Goal: Information Seeking & Learning: Learn about a topic

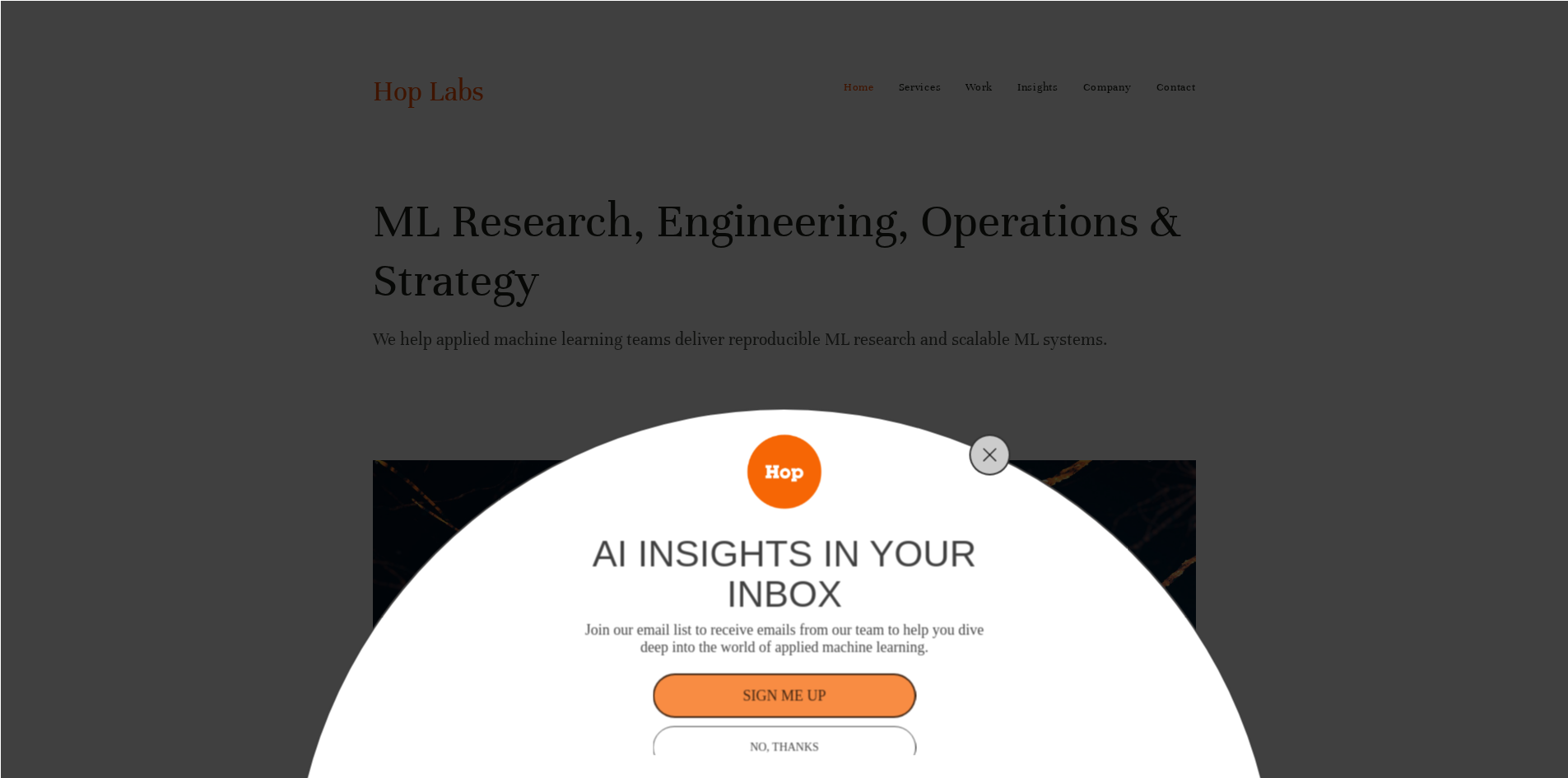
click at [1110, 141] on div "ai insights in your inbox Join our email list to receive emails from our team t…" at bounding box center [784, 389] width 1568 height 778
click at [982, 459] on icon "Close" at bounding box center [990, 455] width 15 height 15
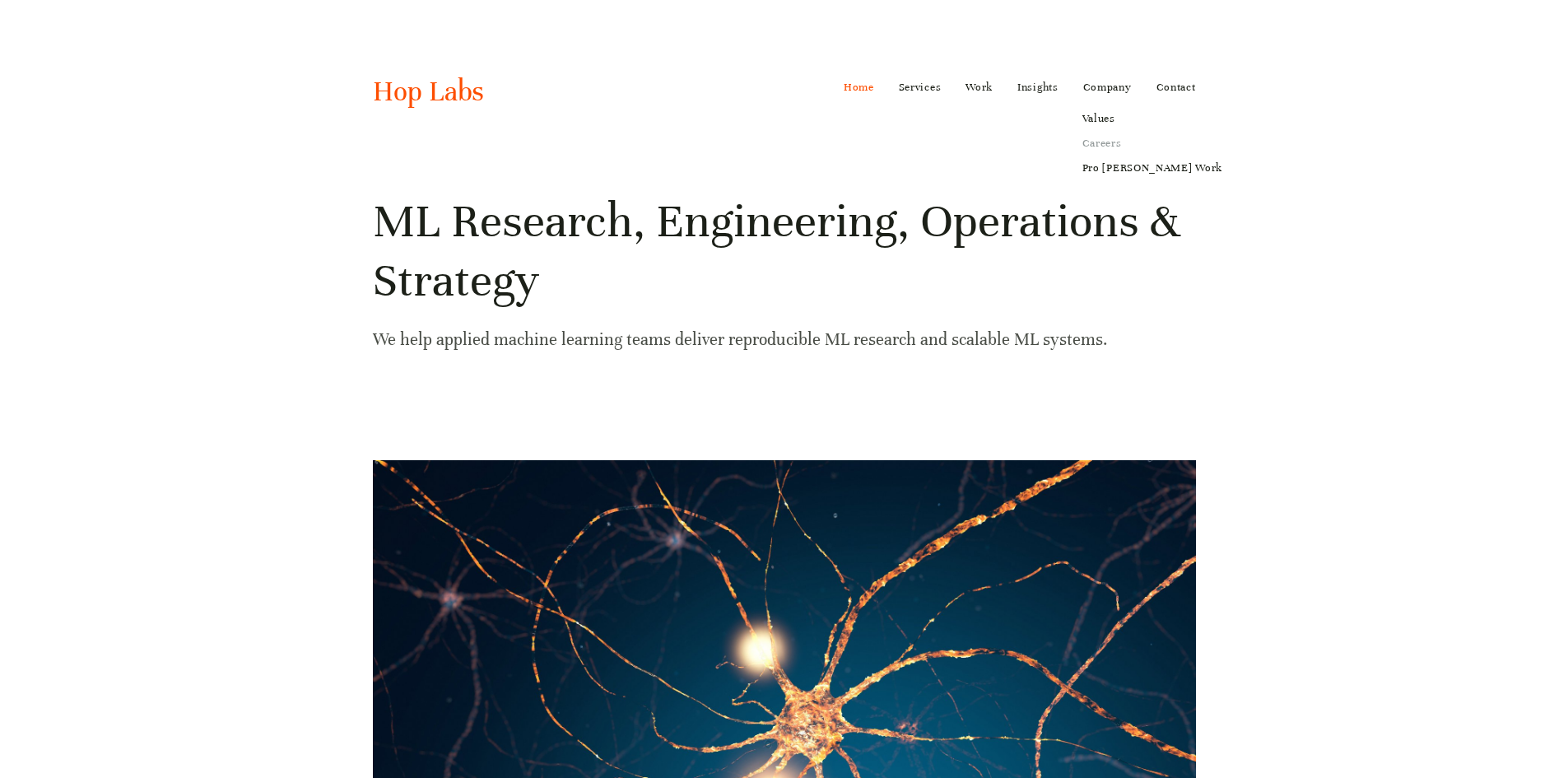
click at [1105, 144] on link "Careers" at bounding box center [1152, 143] width 163 height 25
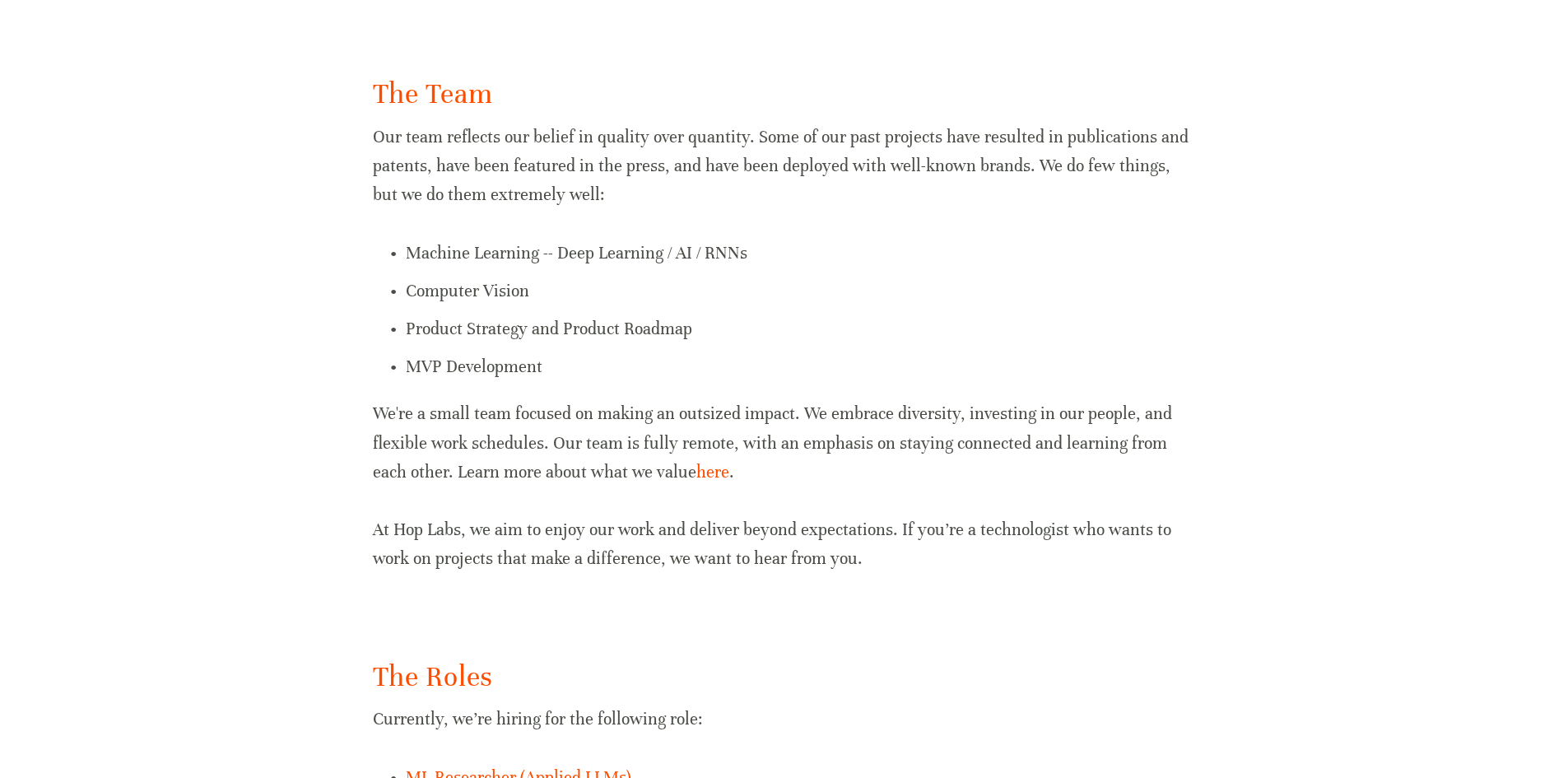
scroll to position [907, 0]
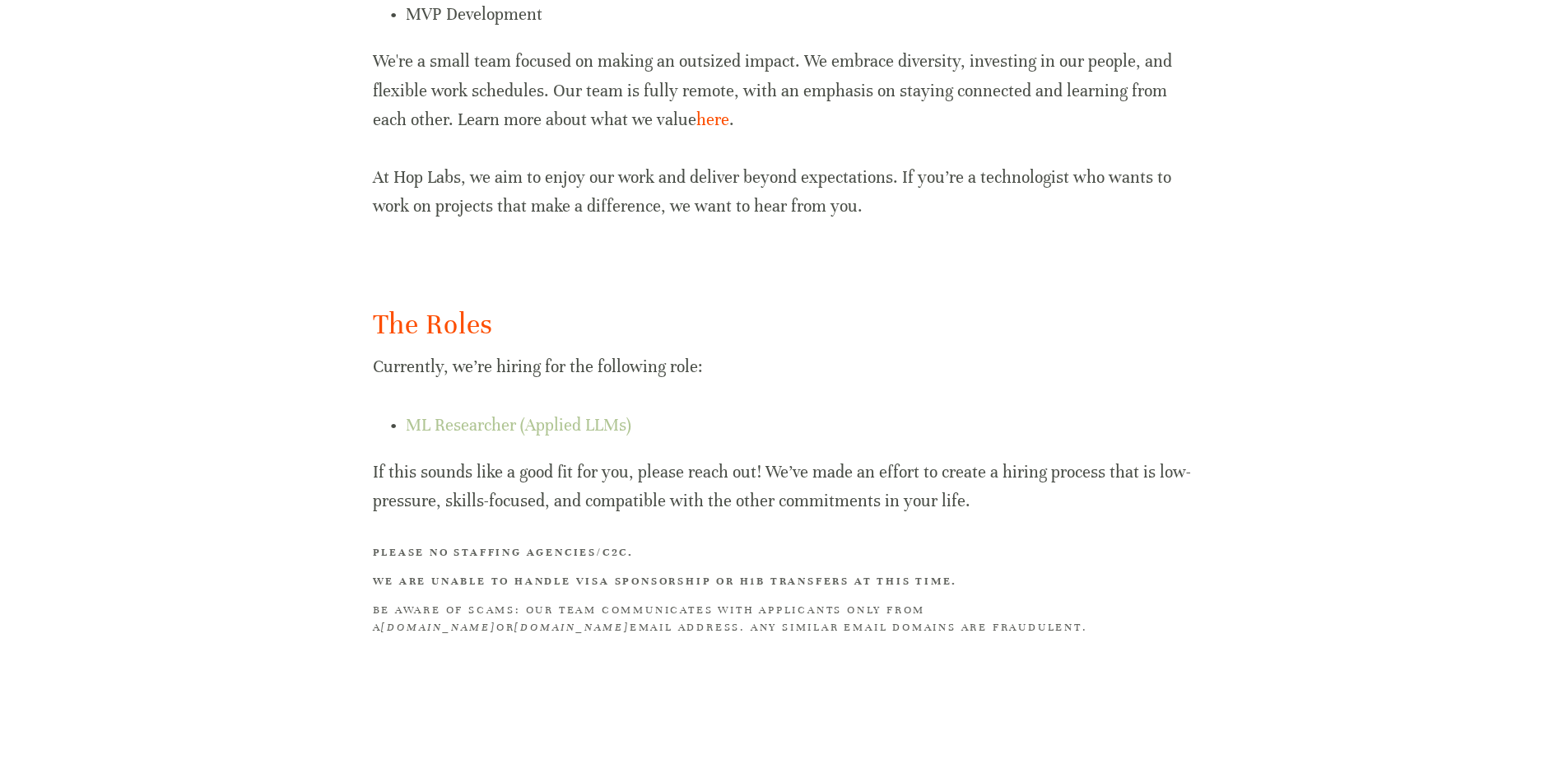
click at [604, 427] on link "ML Researcher (Applied LLMs)" at bounding box center [518, 425] width 225 height 21
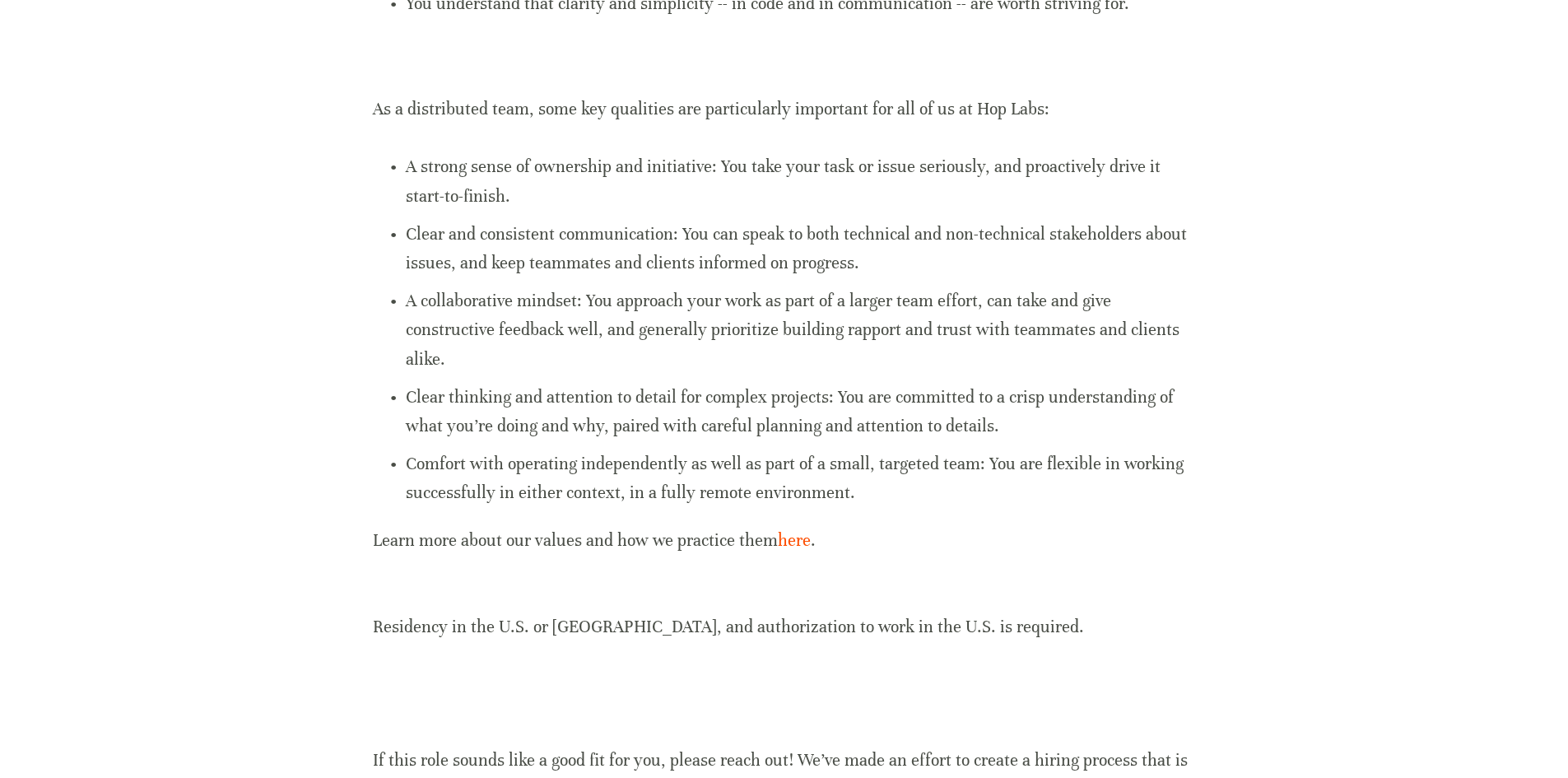
scroll to position [1005, 0]
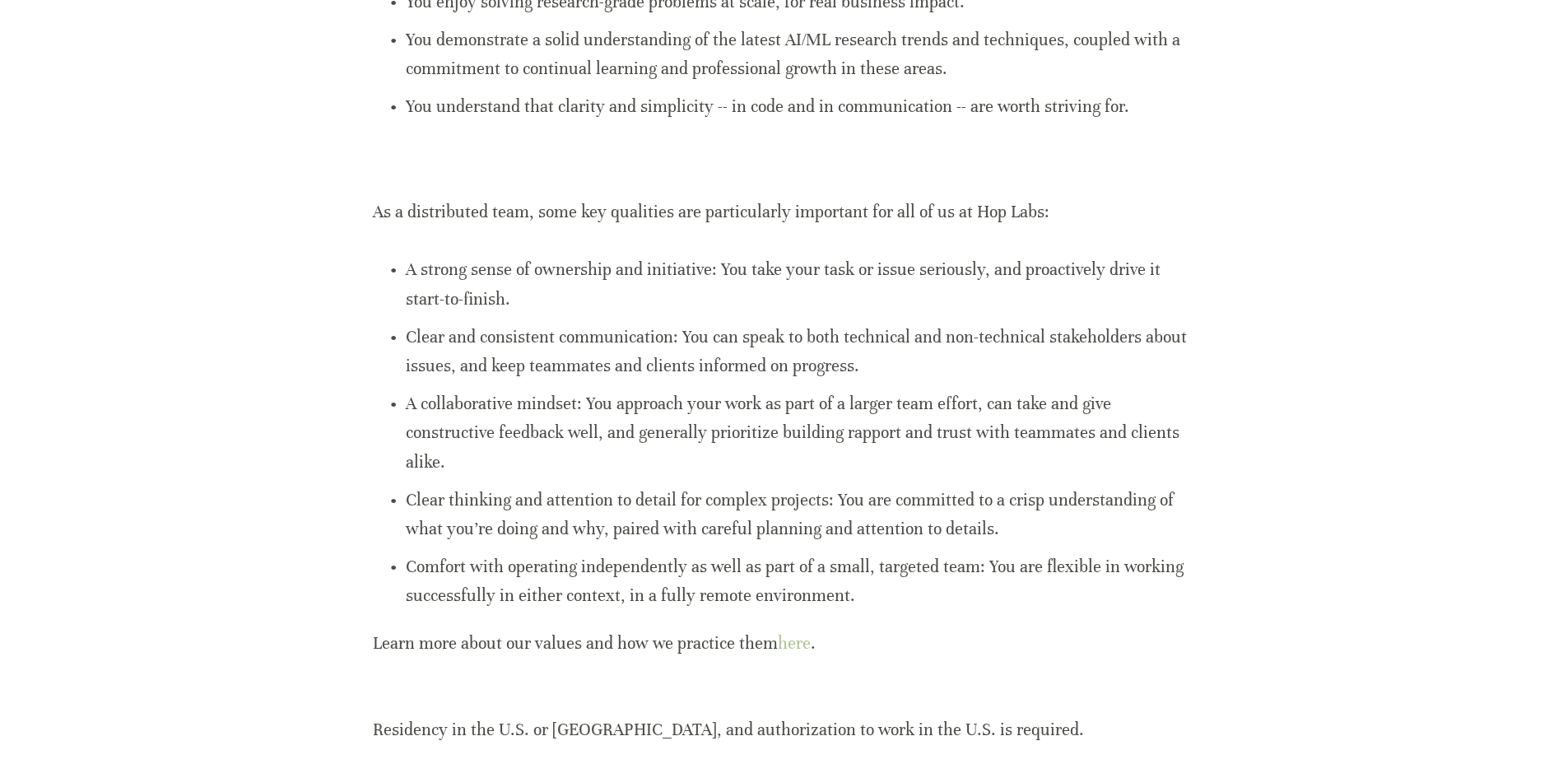
click at [797, 640] on link "here" at bounding box center [794, 643] width 33 height 21
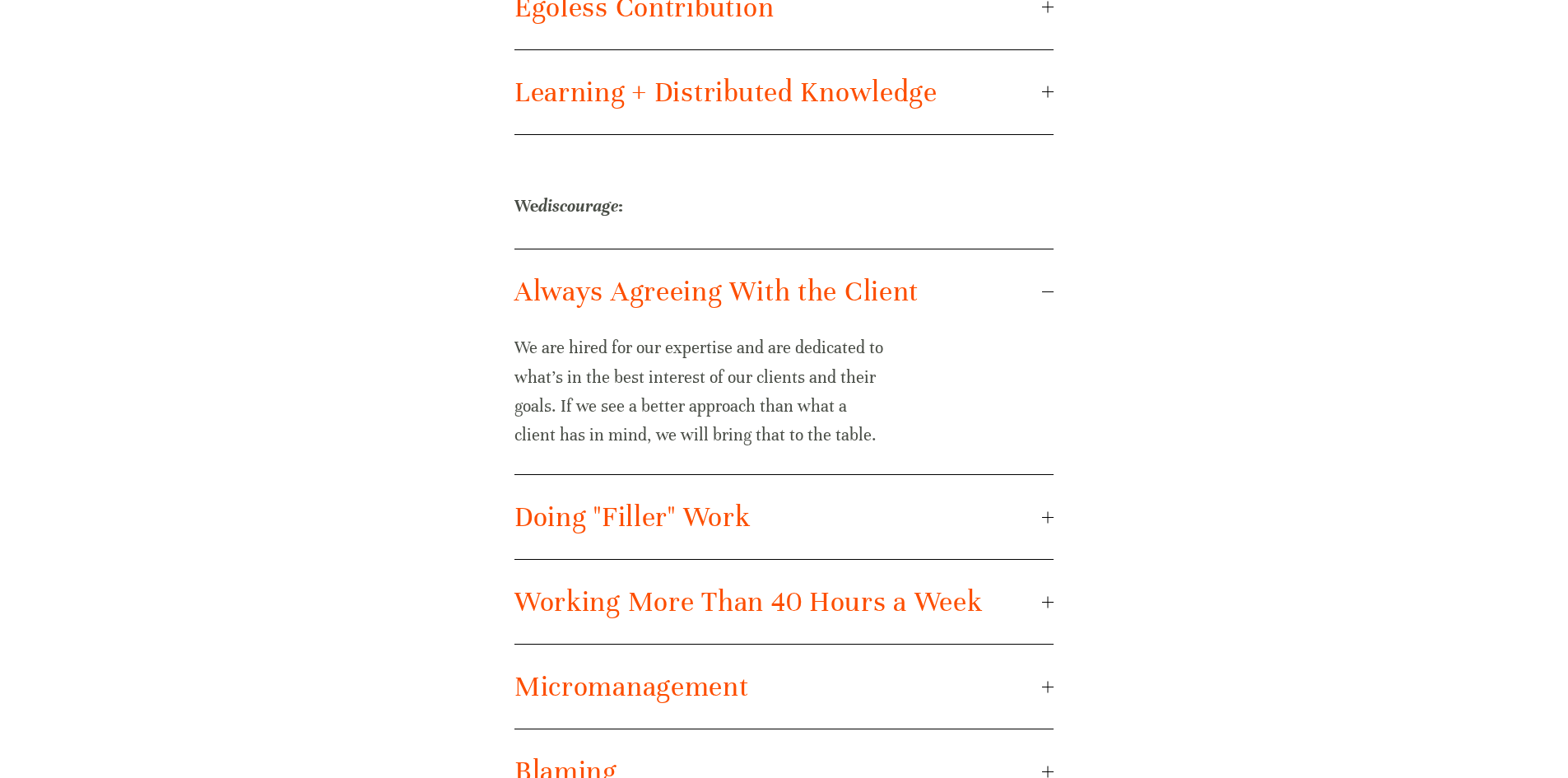
scroll to position [3304, 0]
